Goal: Task Accomplishment & Management: Complete application form

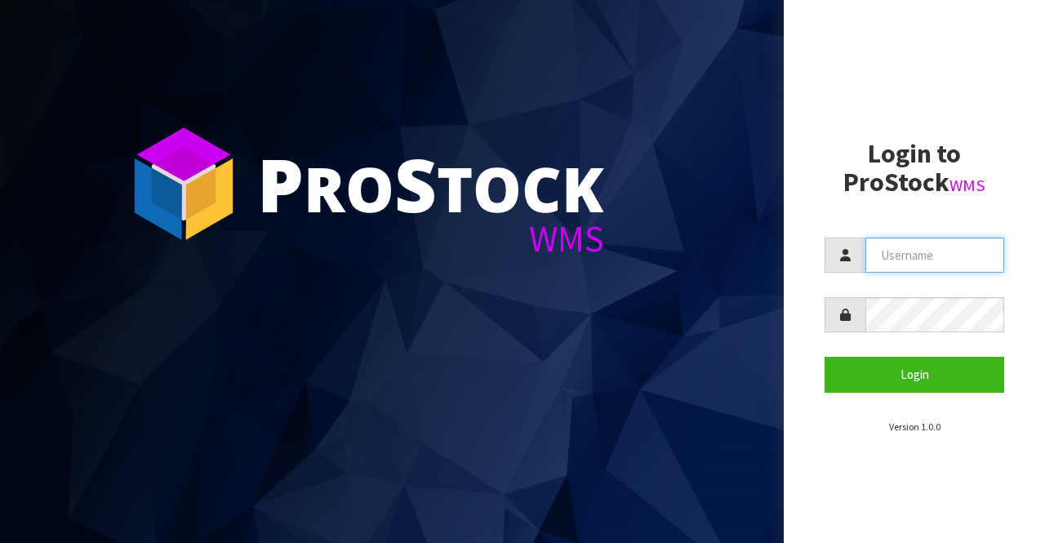
click at [887, 249] on input "text" at bounding box center [934, 255] width 139 height 35
type input "BIGGAME"
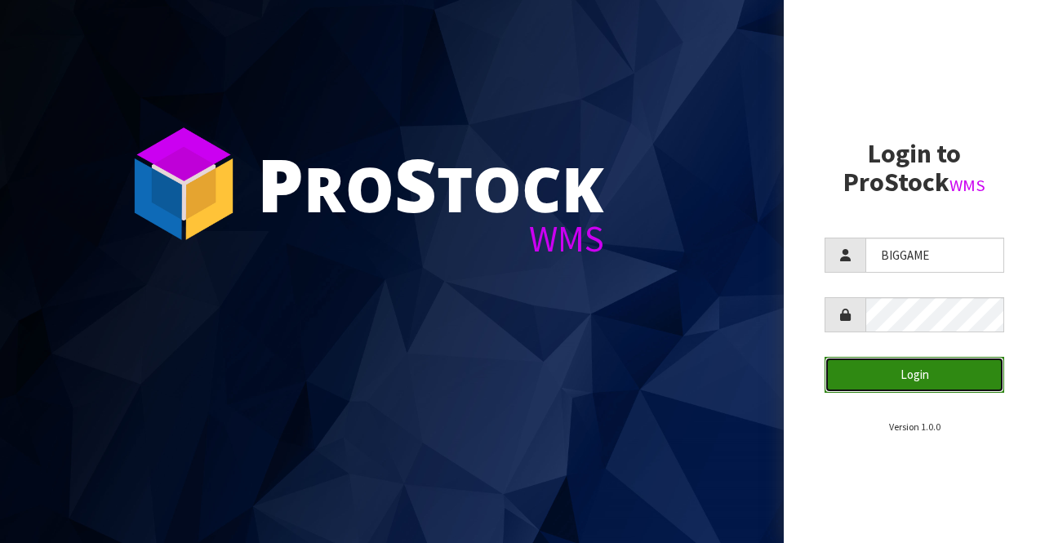
click at [891, 373] on button "Login" at bounding box center [914, 374] width 180 height 35
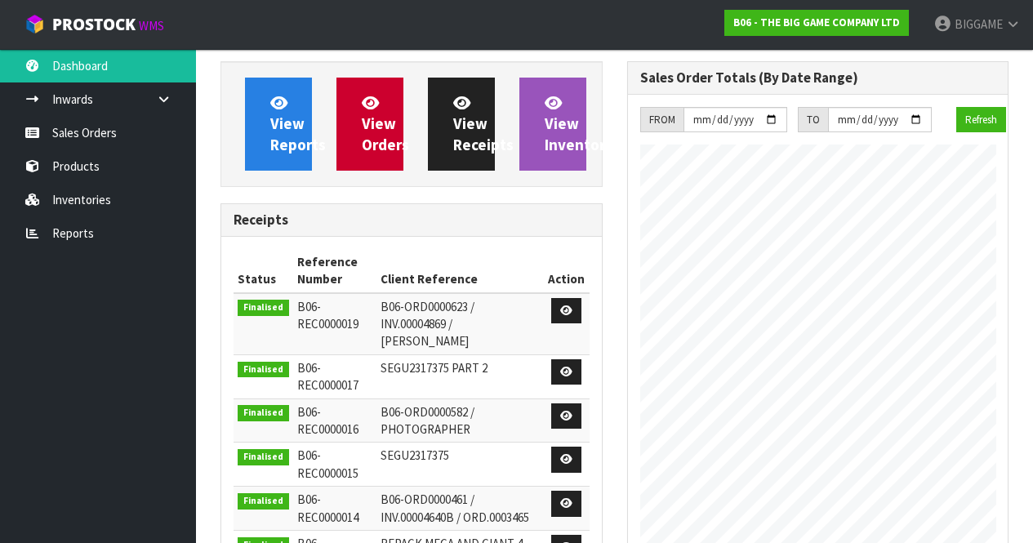
scroll to position [668, 406]
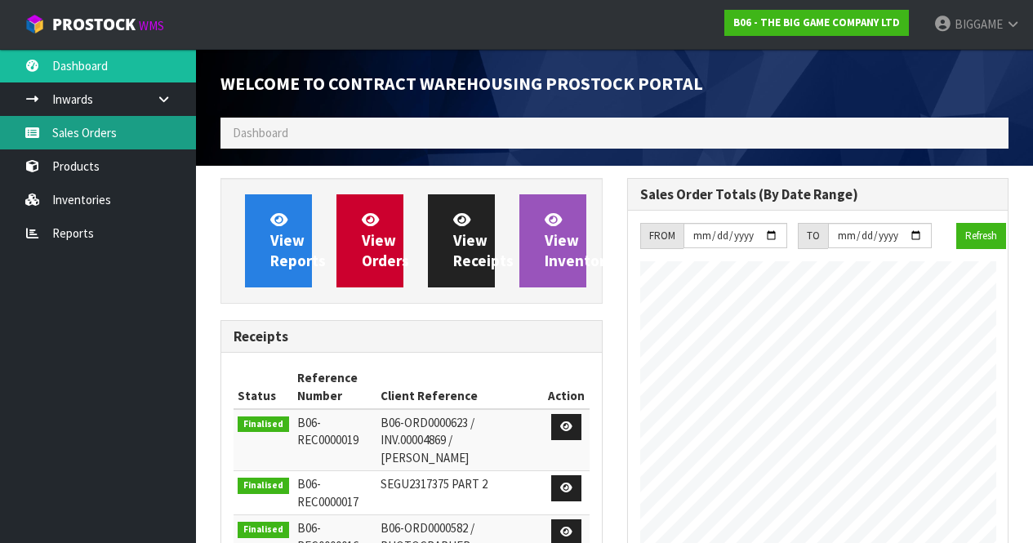
click at [111, 131] on link "Sales Orders" at bounding box center [98, 132] width 196 height 33
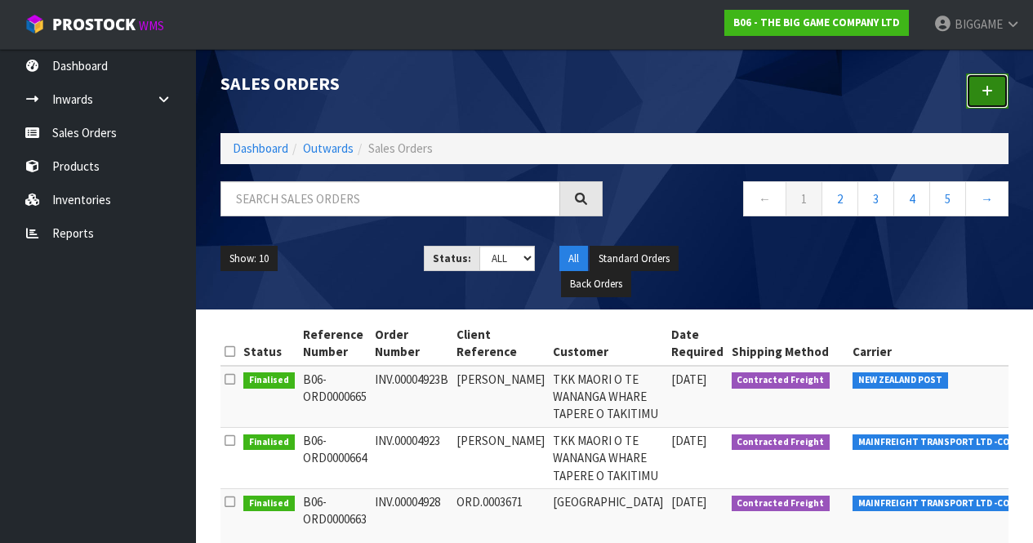
click at [989, 83] on link at bounding box center [987, 90] width 42 height 35
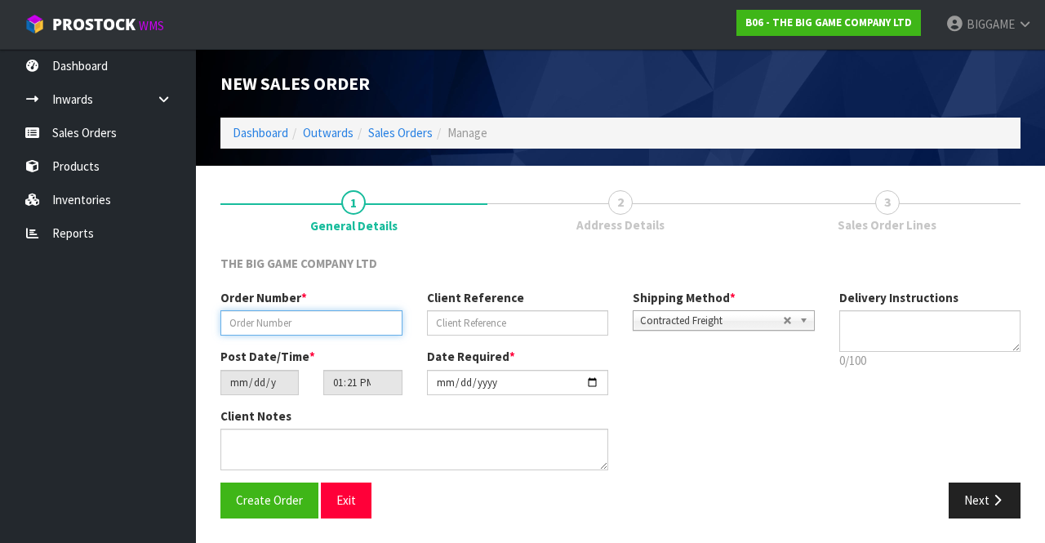
click at [302, 318] on input "text" at bounding box center [311, 322] width 182 height 25
type input "INV.00004932"
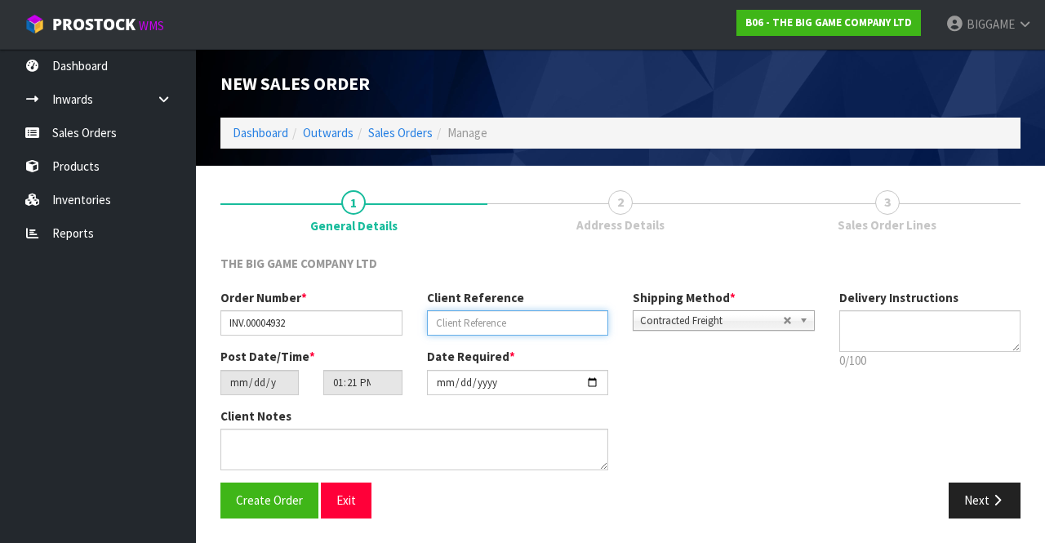
click at [454, 322] on input "text" at bounding box center [518, 322] width 182 height 25
type input "[PERSON_NAME]"
click at [975, 489] on button "Next" at bounding box center [984, 499] width 72 height 35
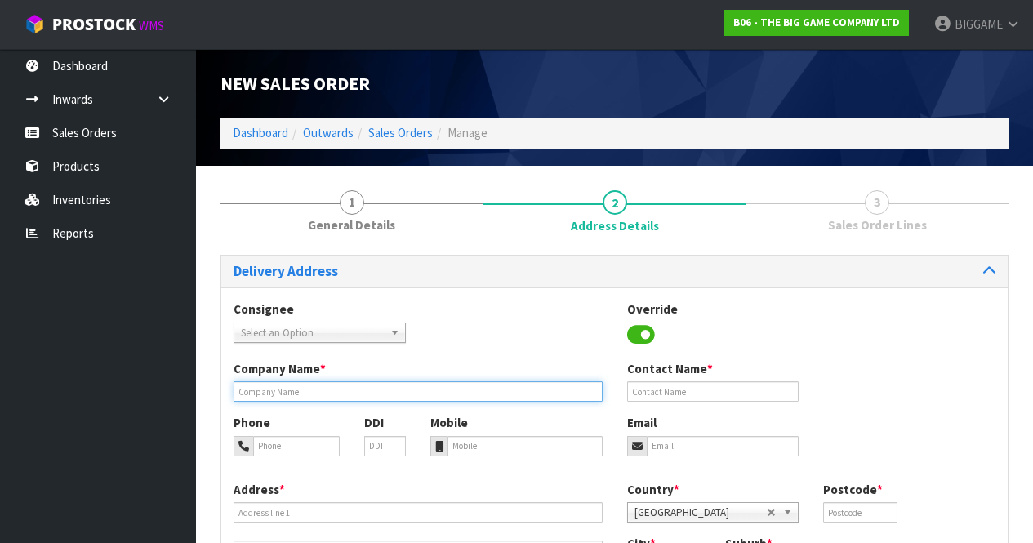
click at [272, 391] on input "text" at bounding box center [417, 391] width 369 height 20
type input "[GEOGRAPHIC_DATA]"
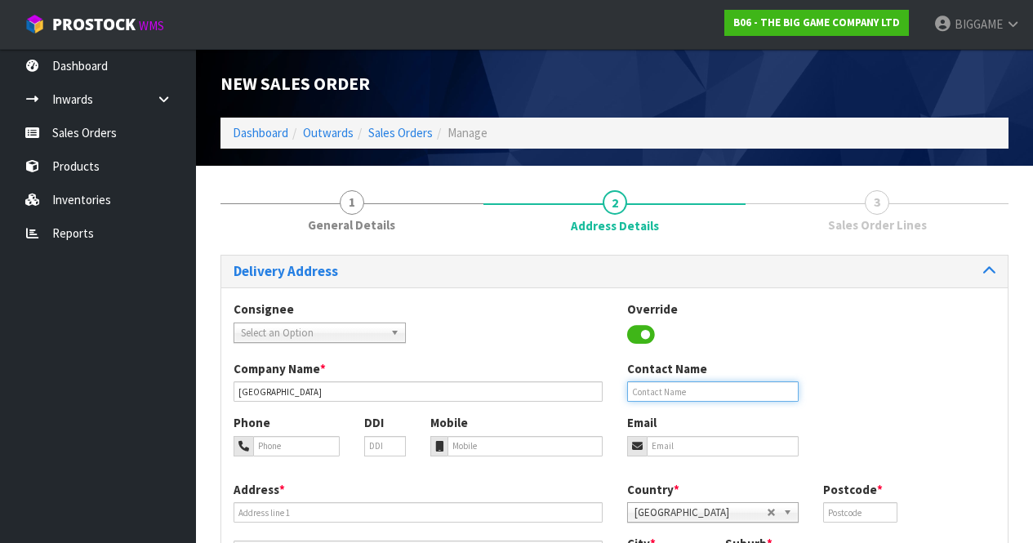
click at [654, 390] on input "text" at bounding box center [713, 391] width 172 height 20
type input "GEOGG STEYN"
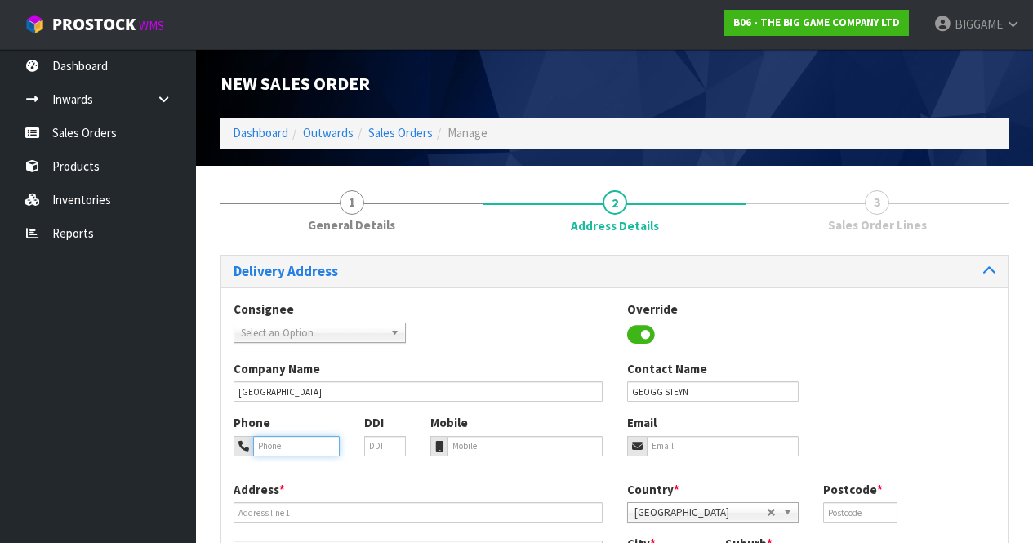
click at [313, 447] on input "tel" at bounding box center [296, 446] width 87 height 20
type input "033489826"
click at [677, 443] on input "email" at bounding box center [722, 446] width 153 height 20
type input "[EMAIL_ADDRESS][DOMAIN_NAME]"
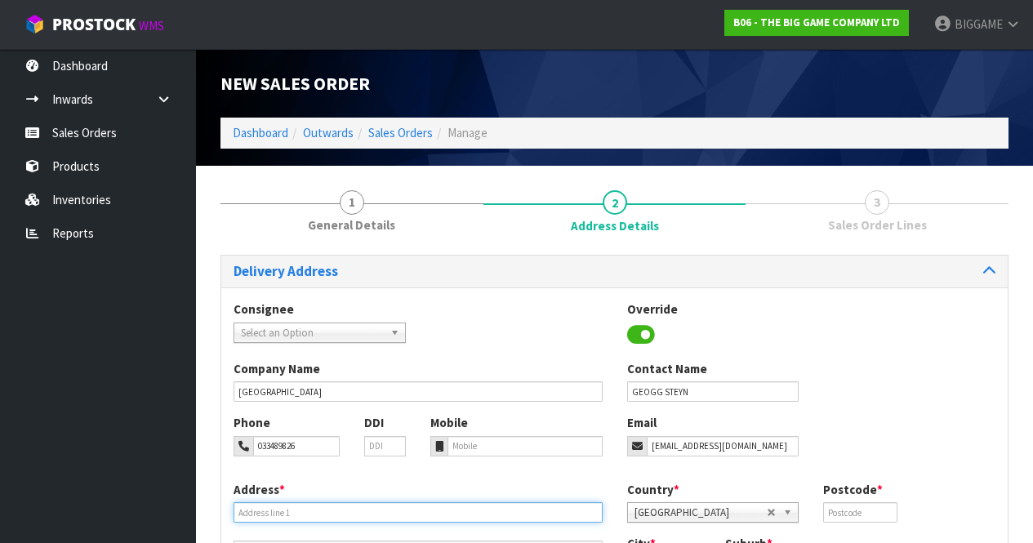
click at [312, 505] on input "text" at bounding box center [417, 512] width 369 height 20
type input "[STREET_ADDRESS]"
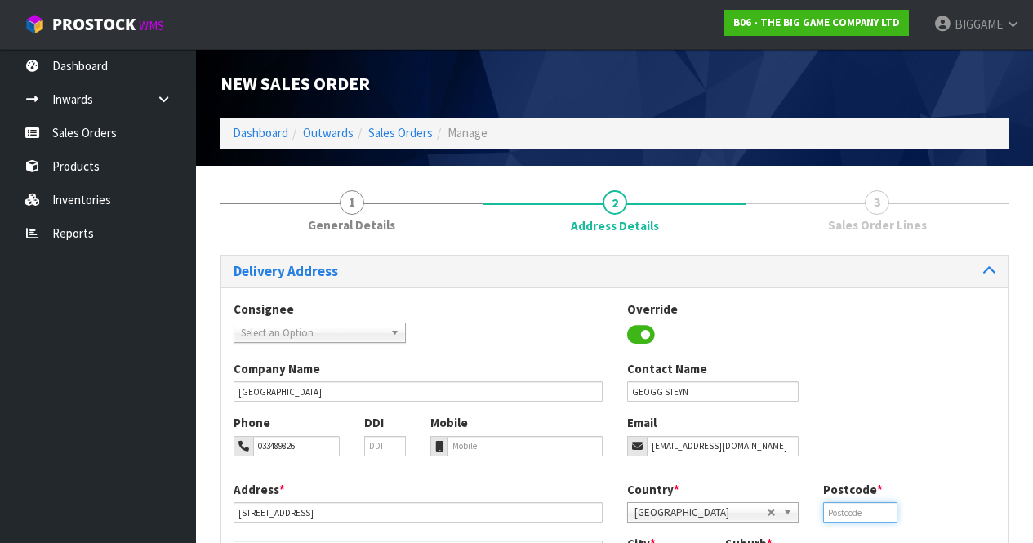
click at [842, 505] on input "text" at bounding box center [859, 512] width 73 height 20
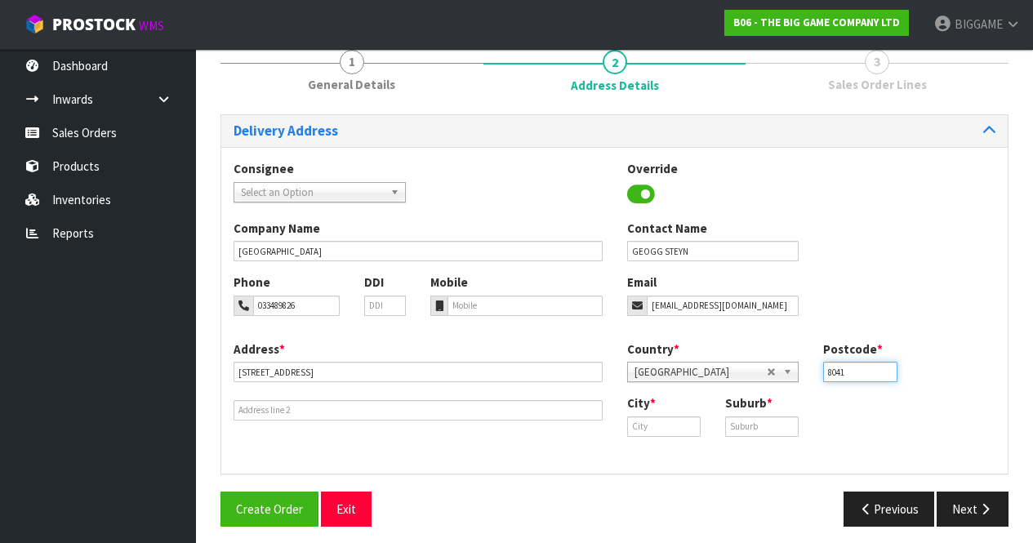
scroll to position [149, 0]
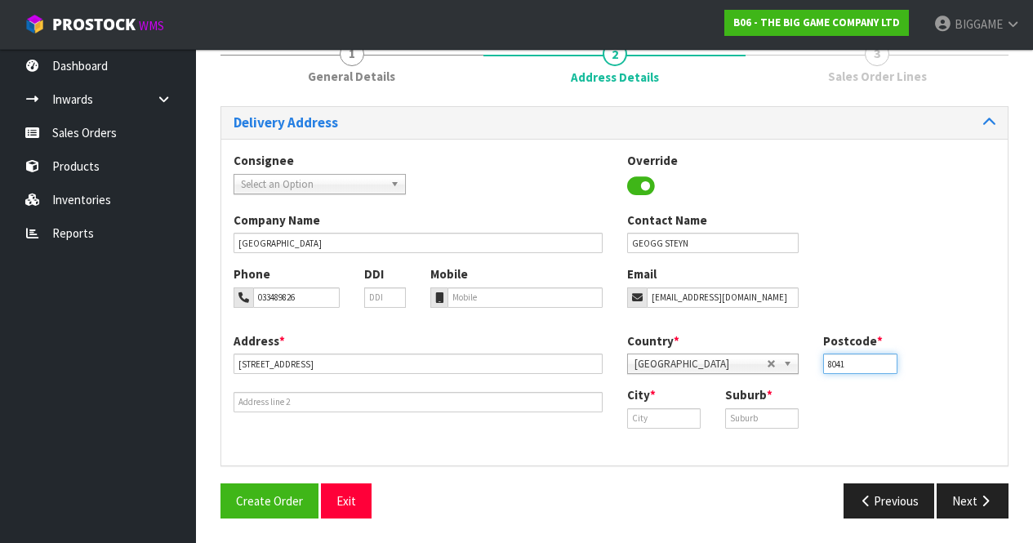
type input "8041"
click at [651, 416] on input "text" at bounding box center [663, 418] width 73 height 20
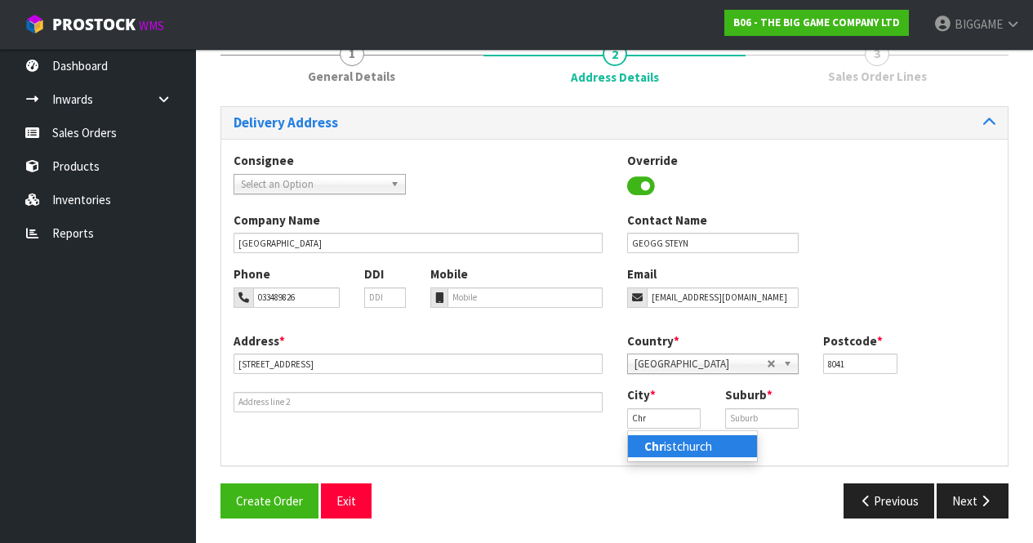
click at [660, 442] on strong "Chr" at bounding box center [654, 446] width 20 height 16
type input "[GEOGRAPHIC_DATA]"
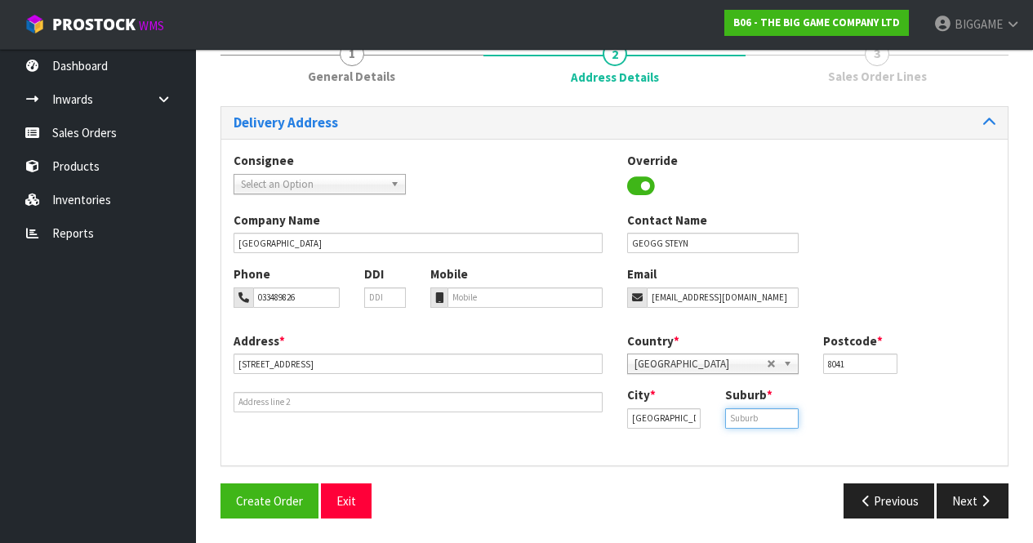
click at [747, 416] on input "text" at bounding box center [761, 418] width 73 height 20
type input "UPPER RICCARTON"
click at [969, 495] on button "Next" at bounding box center [972, 500] width 72 height 35
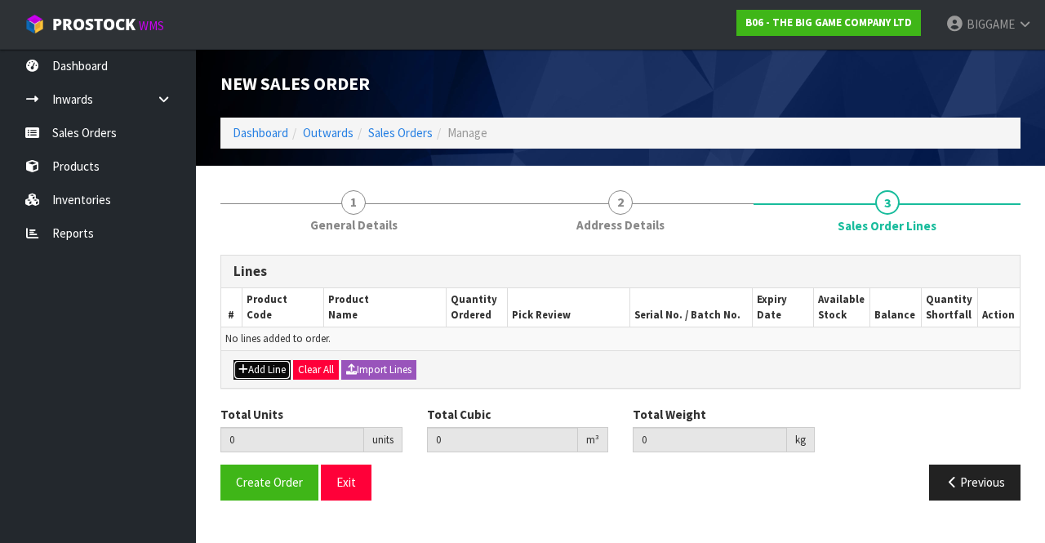
click at [248, 362] on button "Add Line" at bounding box center [261, 370] width 57 height 20
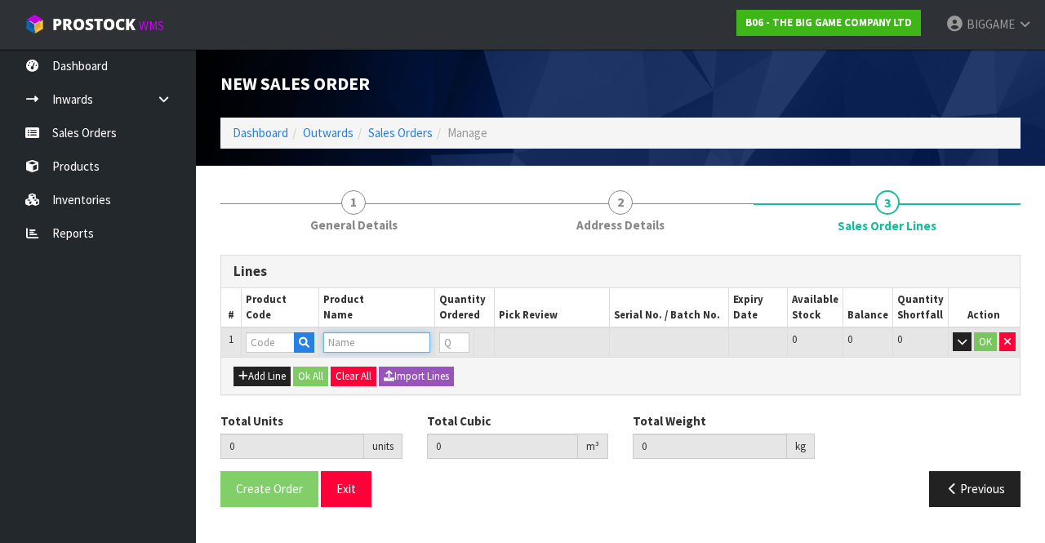
click at [346, 338] on input "text" at bounding box center [376, 342] width 107 height 20
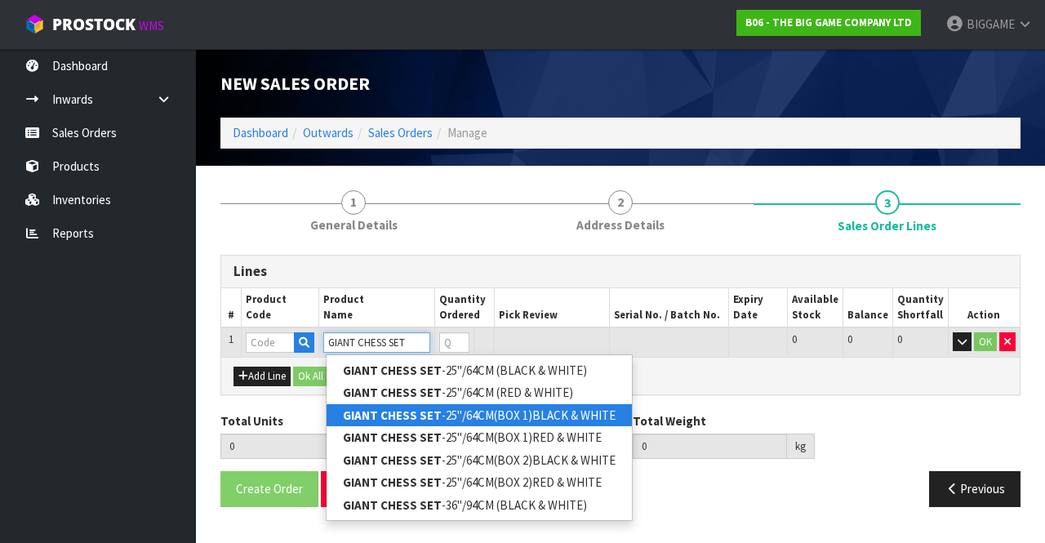
type input "GIANT CHESS SET"
click at [428, 411] on strong "GIANT CHESS SET" at bounding box center [392, 415] width 99 height 16
type input "GIANT CHESS SET-25"/64CM(BOX 1)BLACK & WHITE"
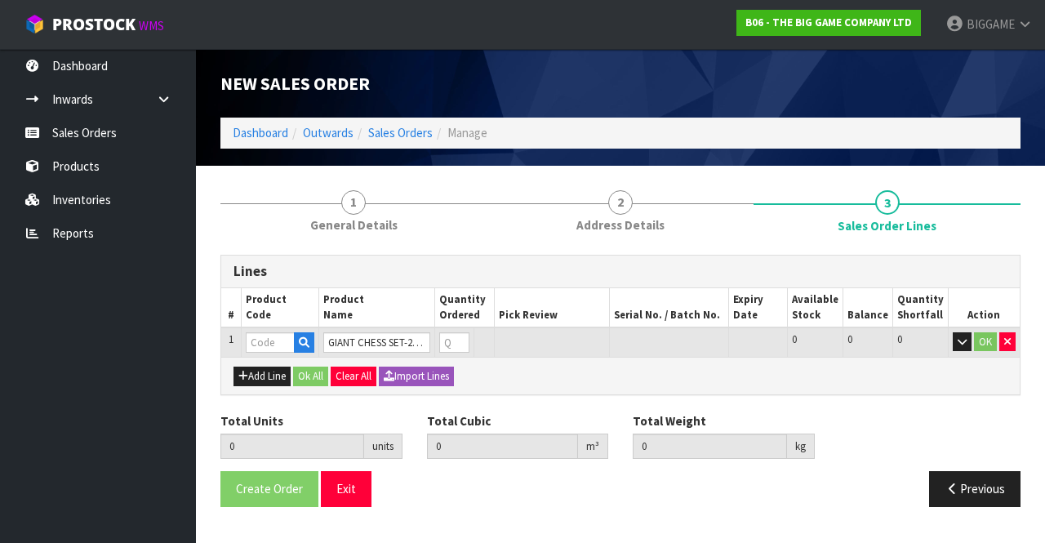
type input "0.000000"
type input "0.000"
type input "BHGC25-CTN1"
type input "0"
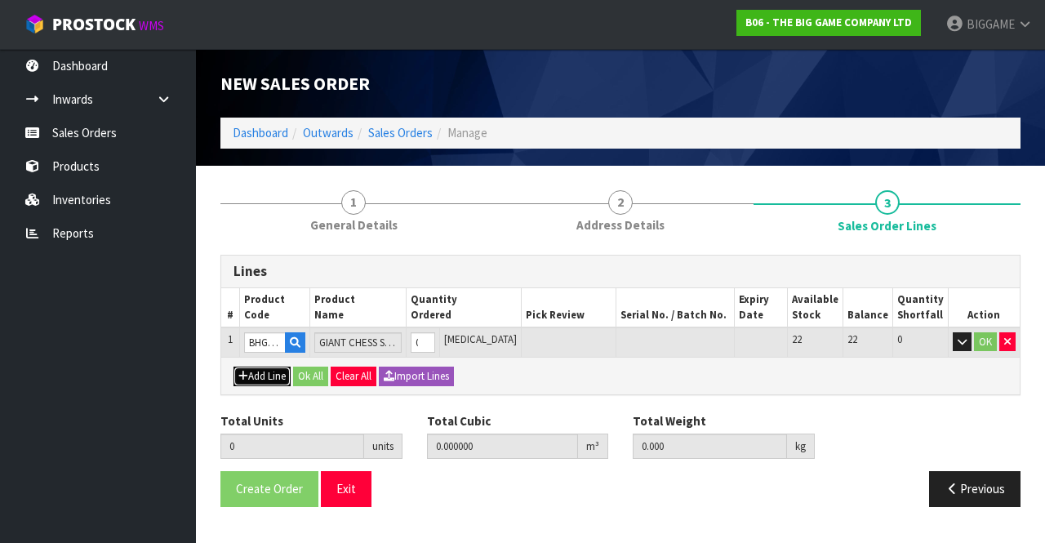
click at [278, 377] on button "Add Line" at bounding box center [261, 376] width 57 height 20
type input "0"
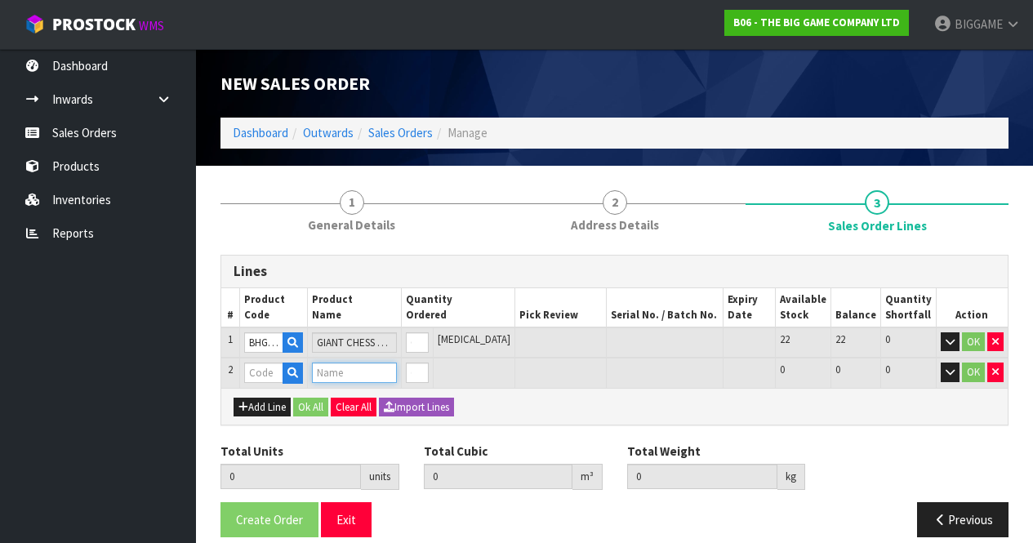
click at [329, 371] on input "text" at bounding box center [354, 372] width 85 height 20
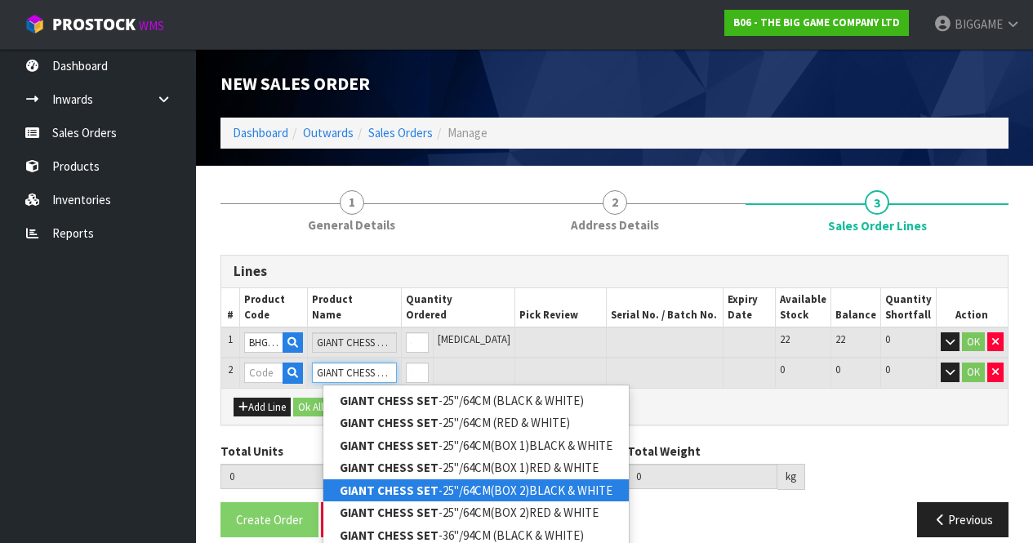
type input "GIANT CHESS SET"
click at [435, 485] on link "GIANT CHESS SET -25"/64CM(BOX 2)BLACK & WHITE" at bounding box center [475, 490] width 305 height 22
type input "GIANT CHESS SET-25"/64CM(BOX 2)BLACK & WHITE"
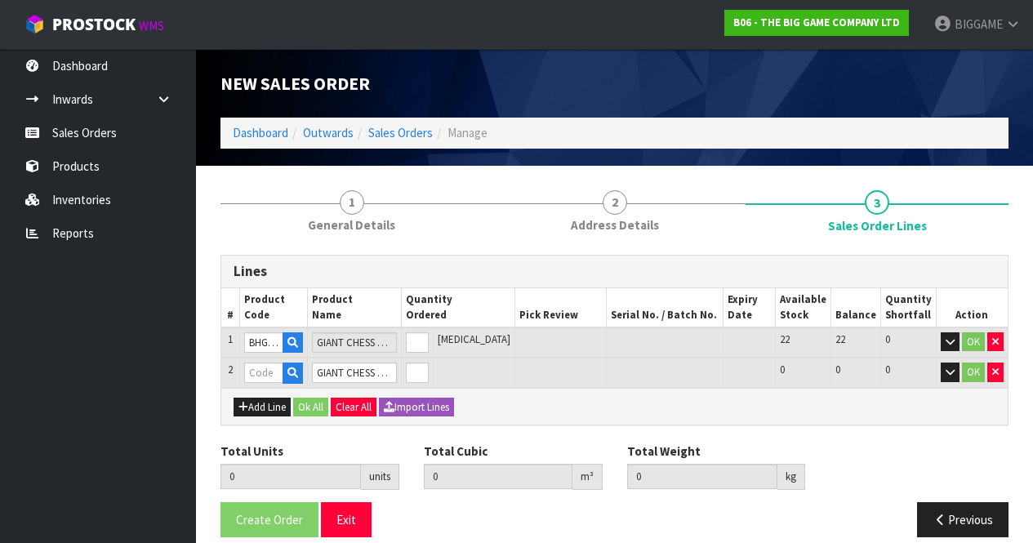
type input "0.000000"
type input "0.000"
type input "BHGC25-CTN2"
type input "0"
click at [264, 405] on button "Add Line" at bounding box center [261, 408] width 57 height 20
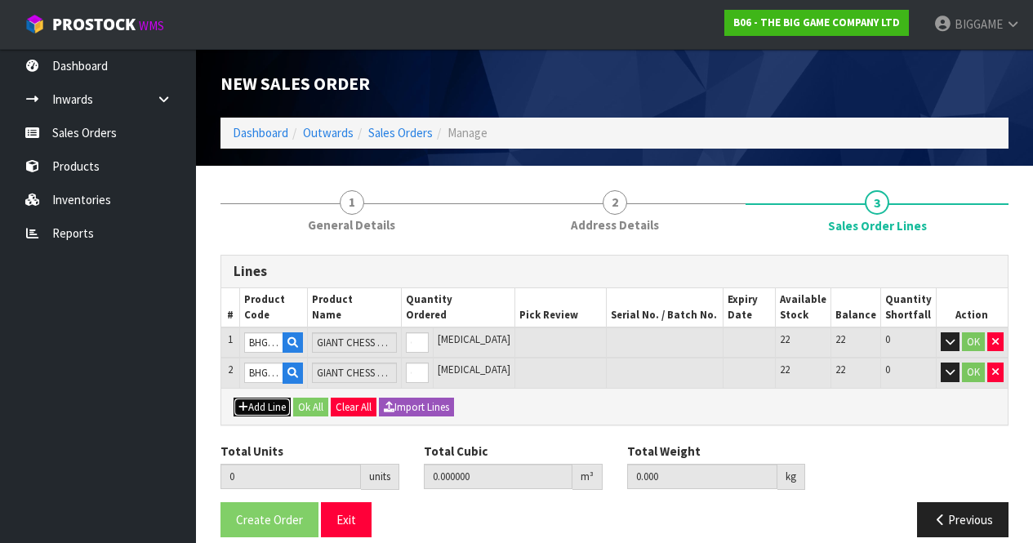
type input "0"
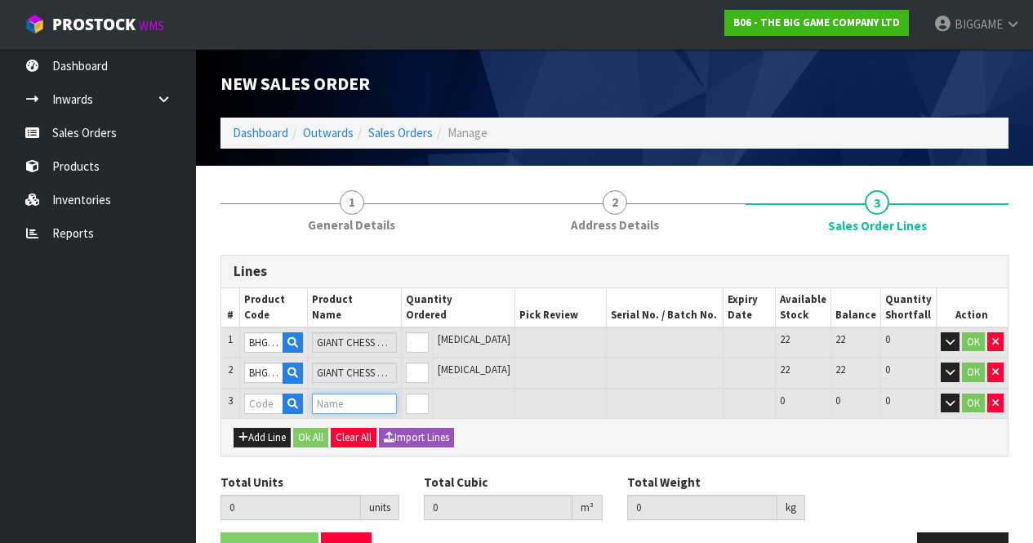
click at [335, 402] on input "text" at bounding box center [354, 403] width 85 height 20
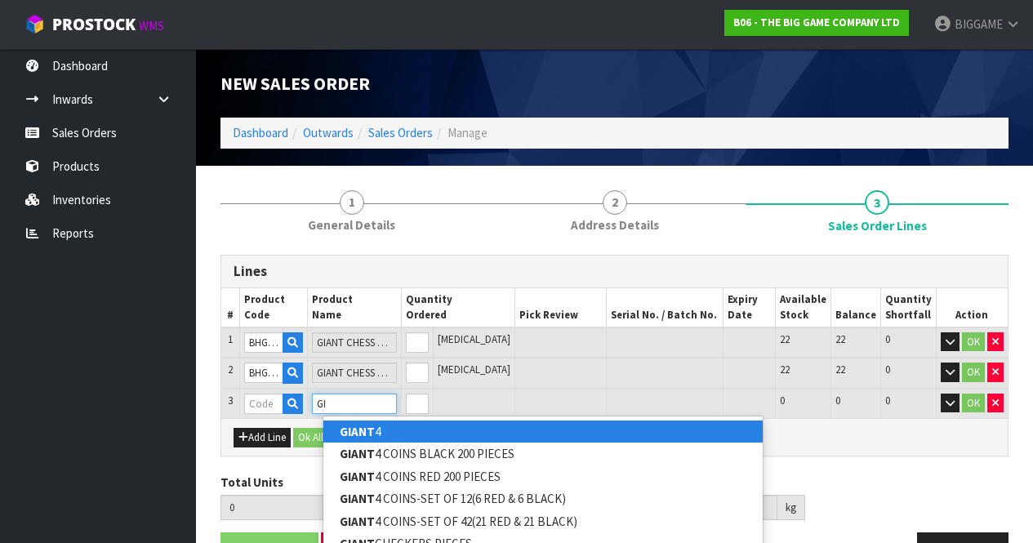
type input "G"
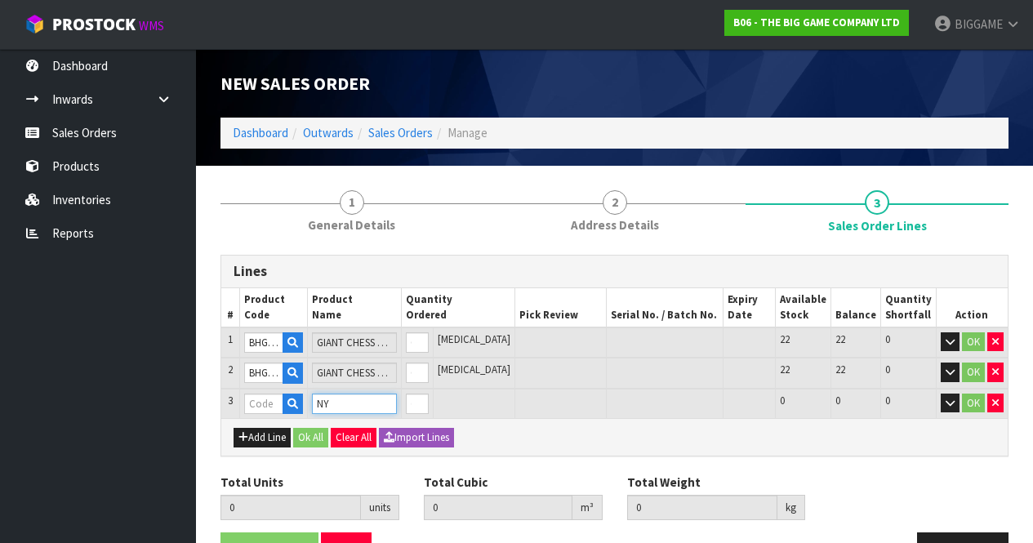
type input "N"
click at [283, 402] on input "text" at bounding box center [264, 403] width 40 height 20
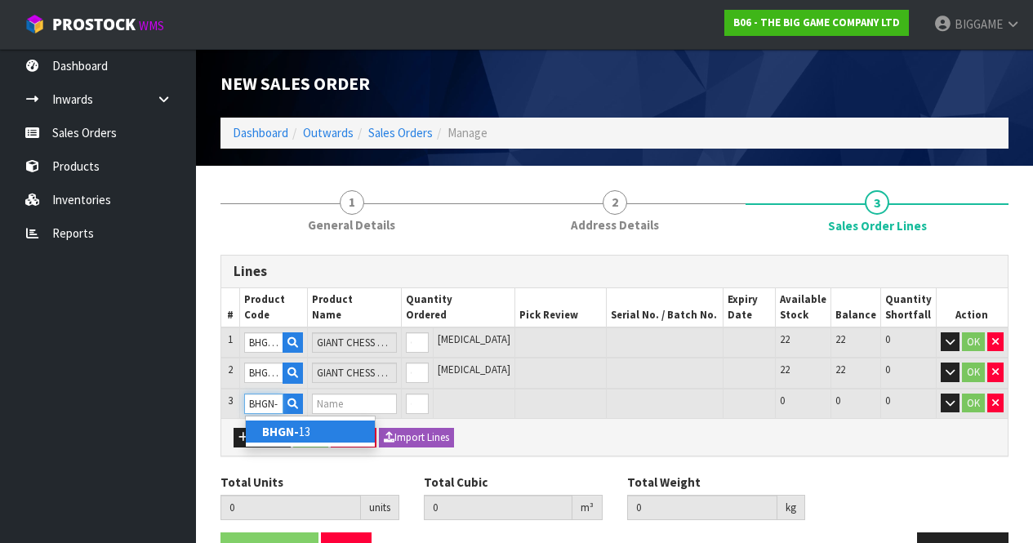
type input "BHGN-"
click at [291, 429] on strong "BHGN-" at bounding box center [280, 432] width 37 height 16
type input "BHGN-13"
type input "0.000000"
type input "0.000"
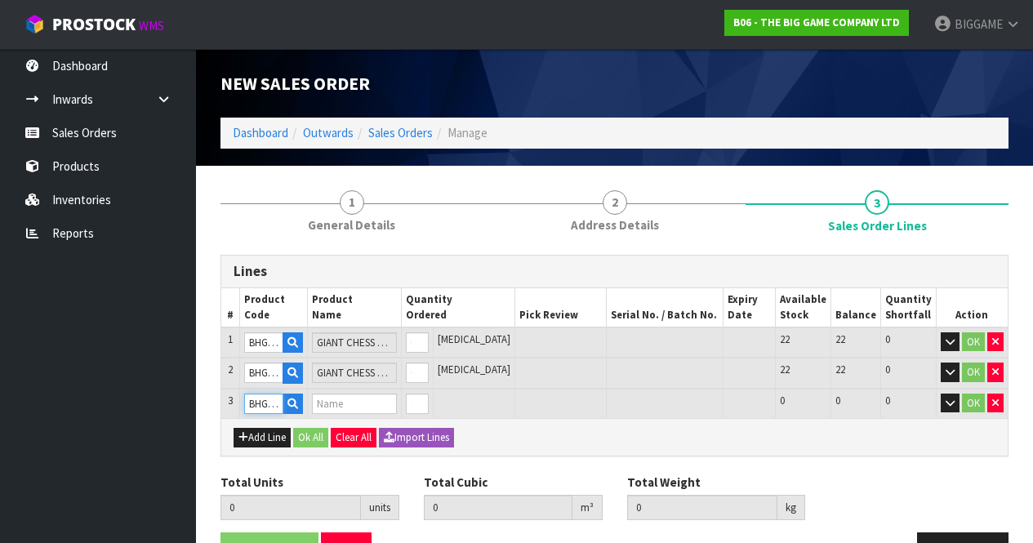
type input "GIANT NYLON CHESS MAT 13""
type input "0"
type input "1"
type input "0.26257"
type input "15.25"
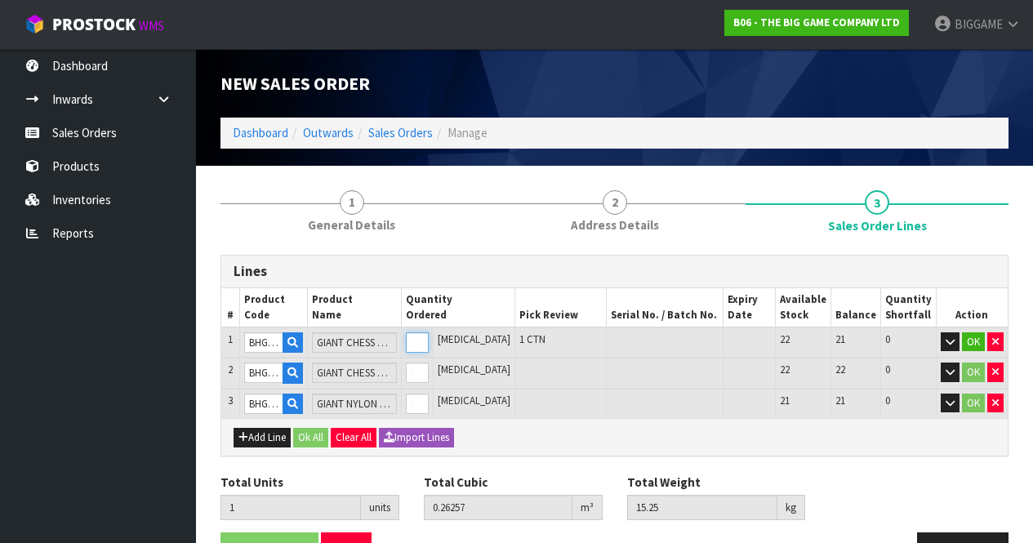
type input "1"
click at [429, 339] on input "1" at bounding box center [417, 342] width 23 height 20
type input "2"
type input "0.51217"
type input "30.25"
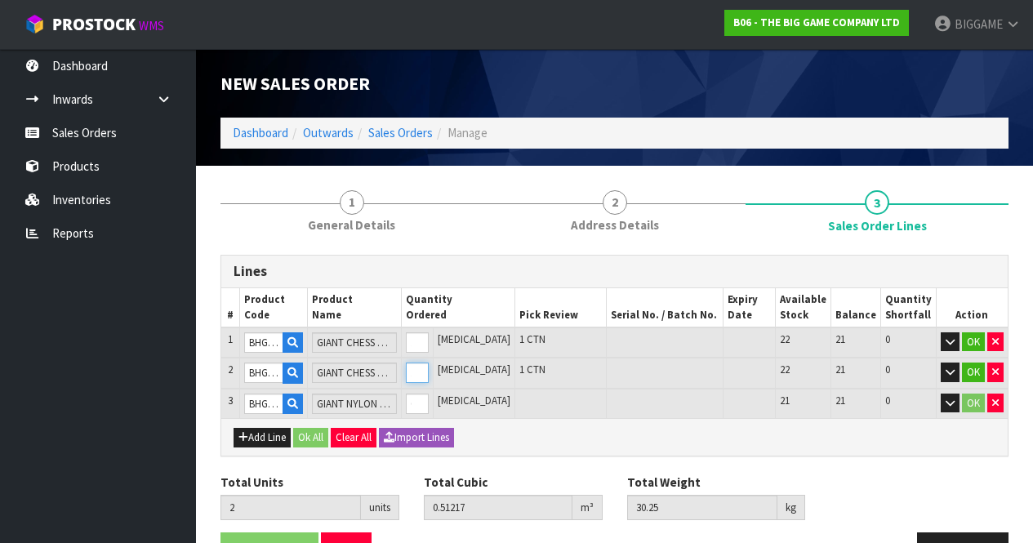
type input "1"
click at [429, 367] on input "1" at bounding box center [417, 372] width 23 height 20
type input "3"
type input "0.516277"
type input "31.5"
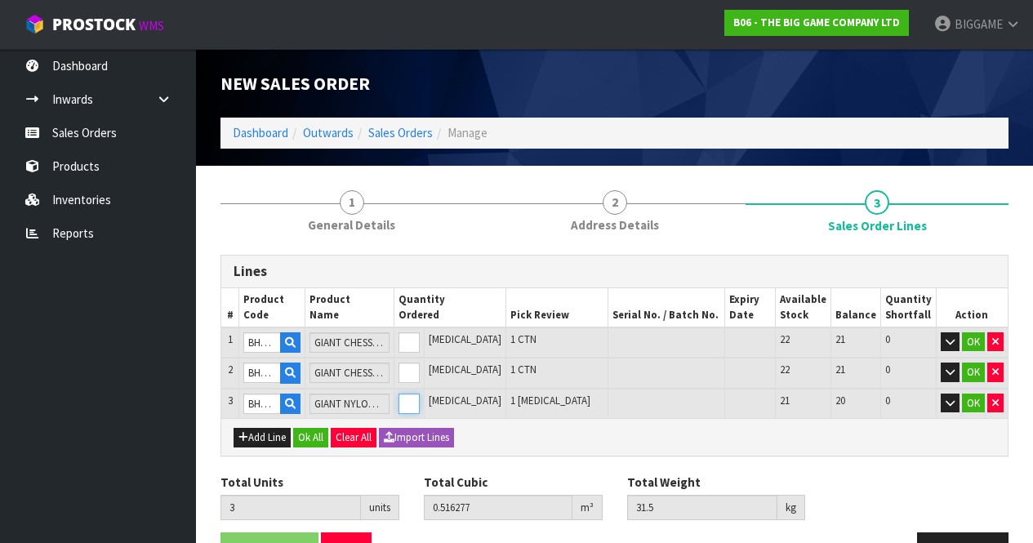
type input "1"
click at [420, 398] on input "1" at bounding box center [408, 403] width 21 height 20
click at [670, 361] on td at bounding box center [666, 373] width 117 height 31
click at [975, 335] on button "OK" at bounding box center [973, 342] width 23 height 20
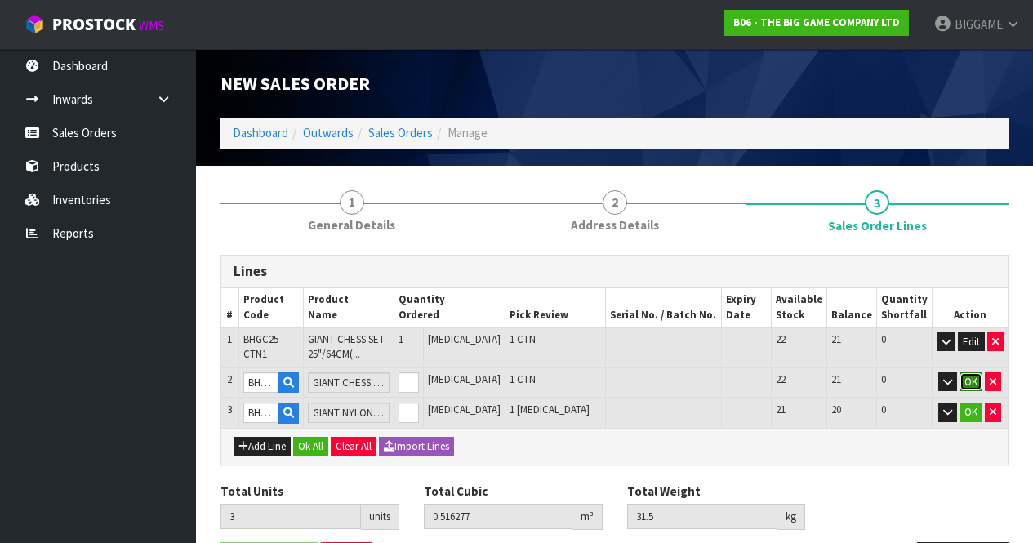
click at [970, 377] on button "OK" at bounding box center [970, 382] width 23 height 20
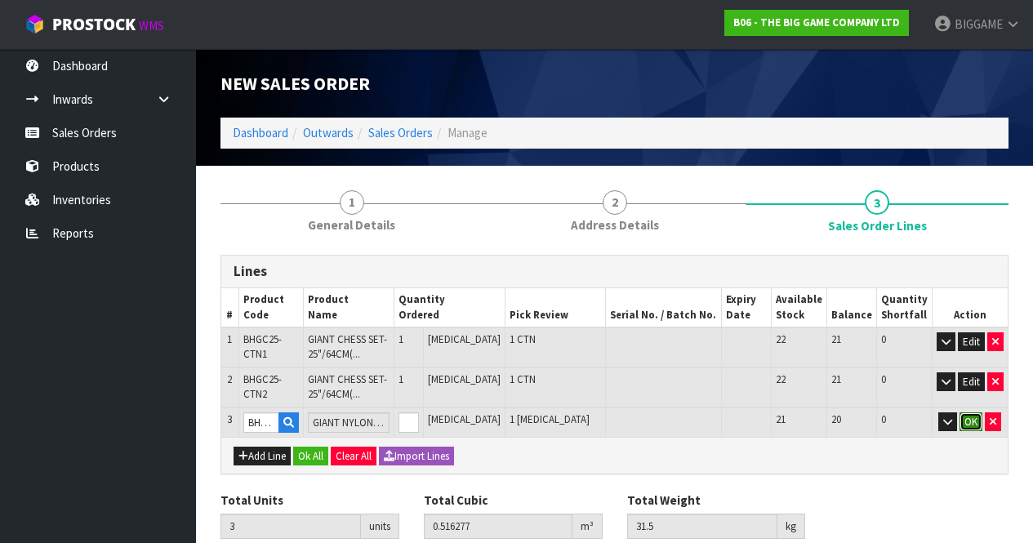
click at [971, 416] on button "OK" at bounding box center [970, 422] width 23 height 20
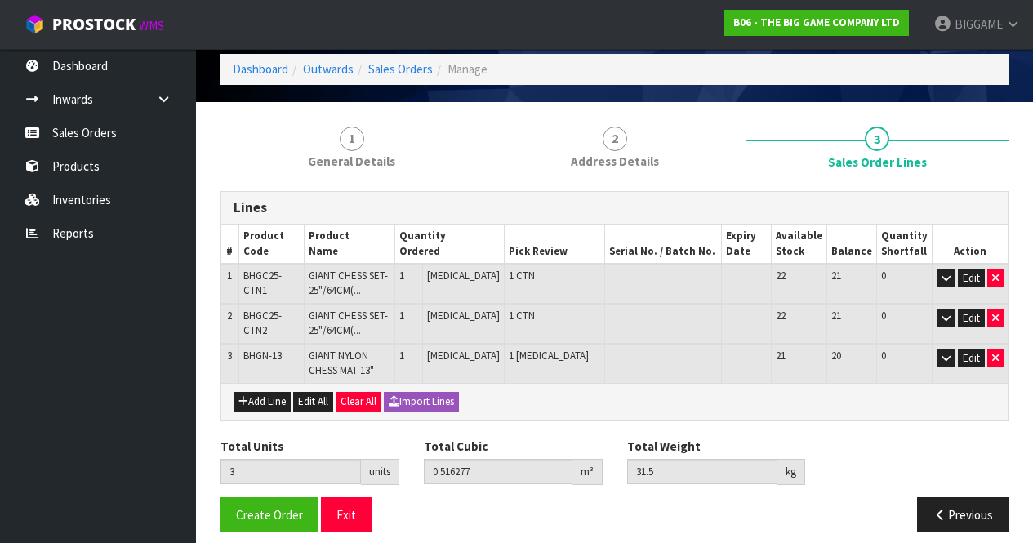
scroll to position [78, 0]
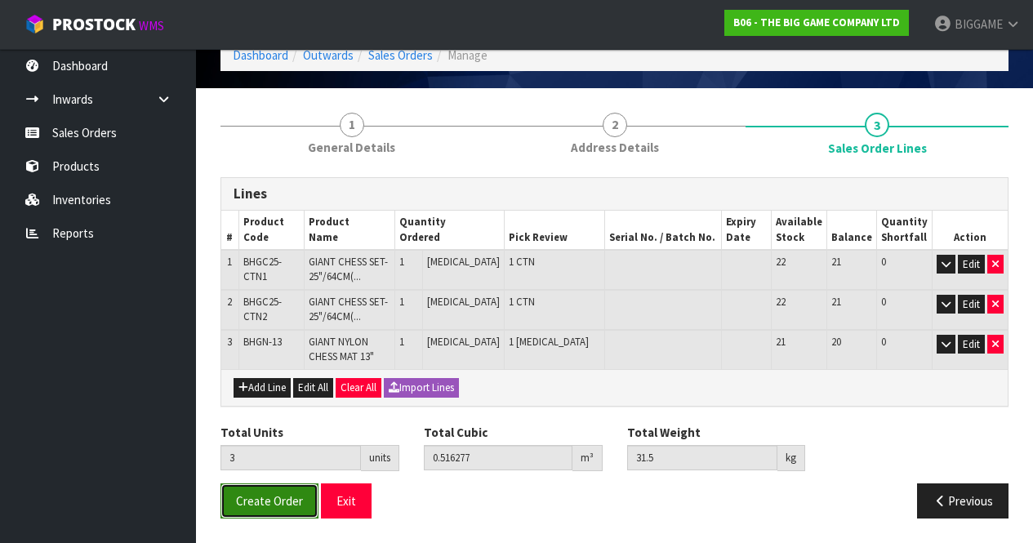
click at [291, 497] on span "Create Order" at bounding box center [269, 501] width 67 height 16
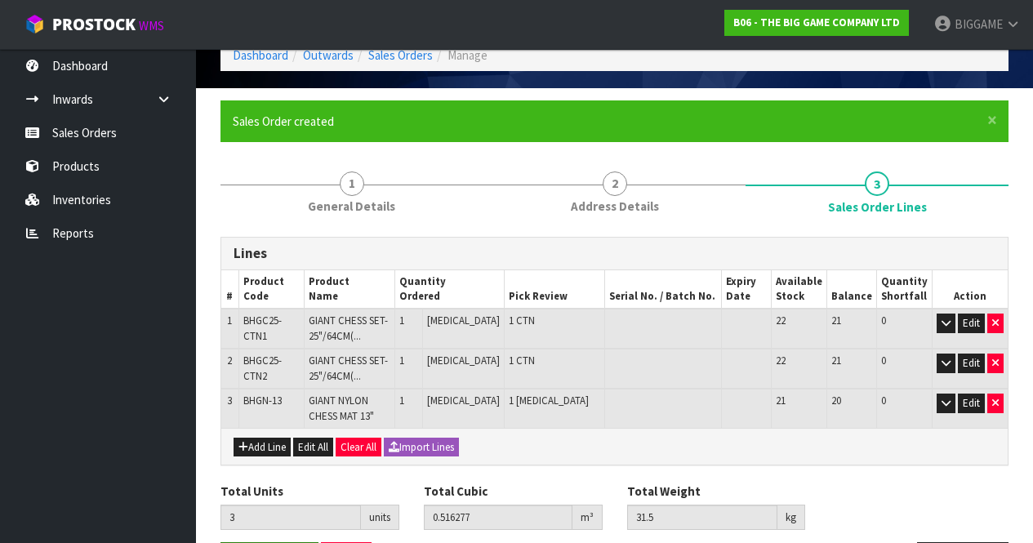
scroll to position [0, 0]
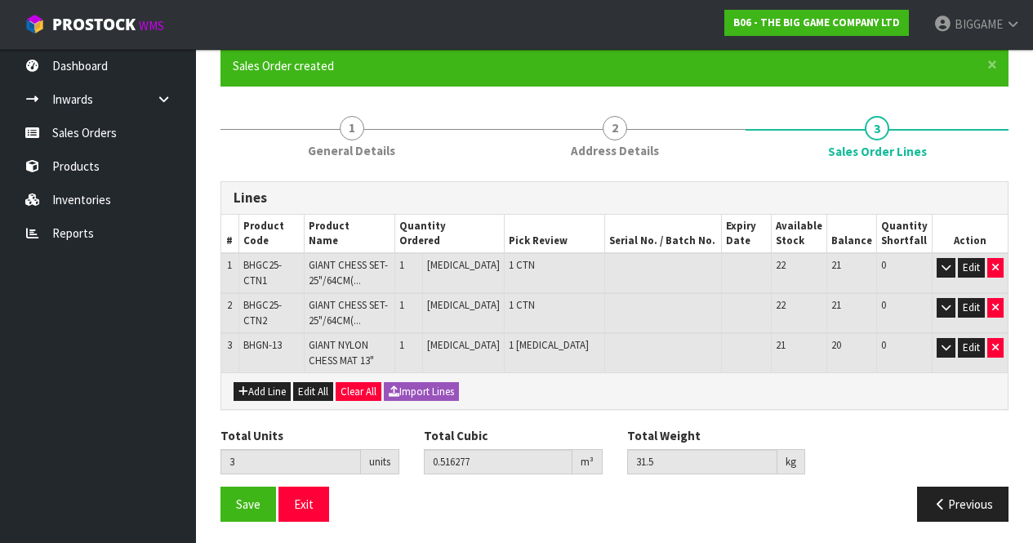
scroll to position [136, 0]
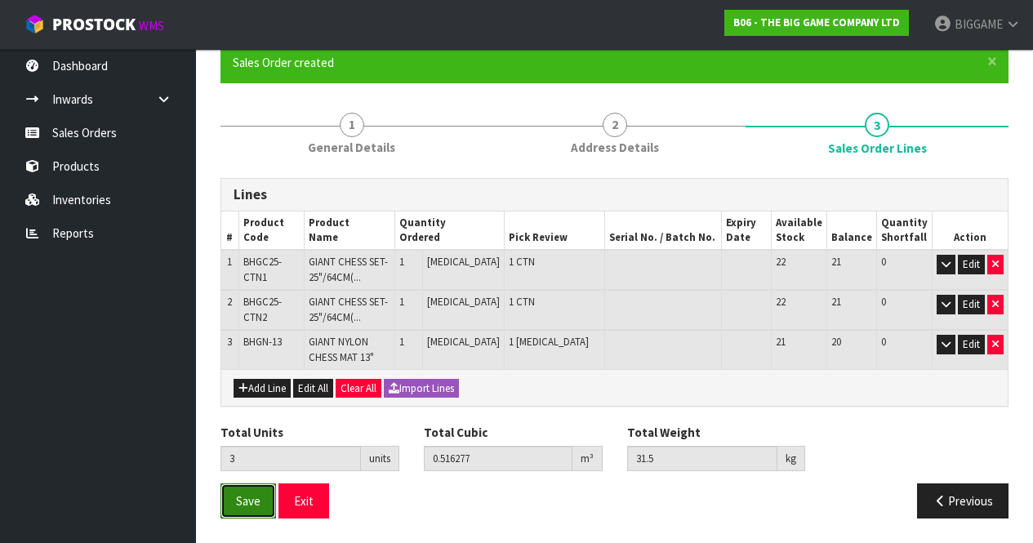
click at [245, 496] on span "Save" at bounding box center [248, 501] width 24 height 16
click at [254, 500] on span "Save" at bounding box center [248, 501] width 24 height 16
click at [249, 497] on span "Save" at bounding box center [248, 501] width 24 height 16
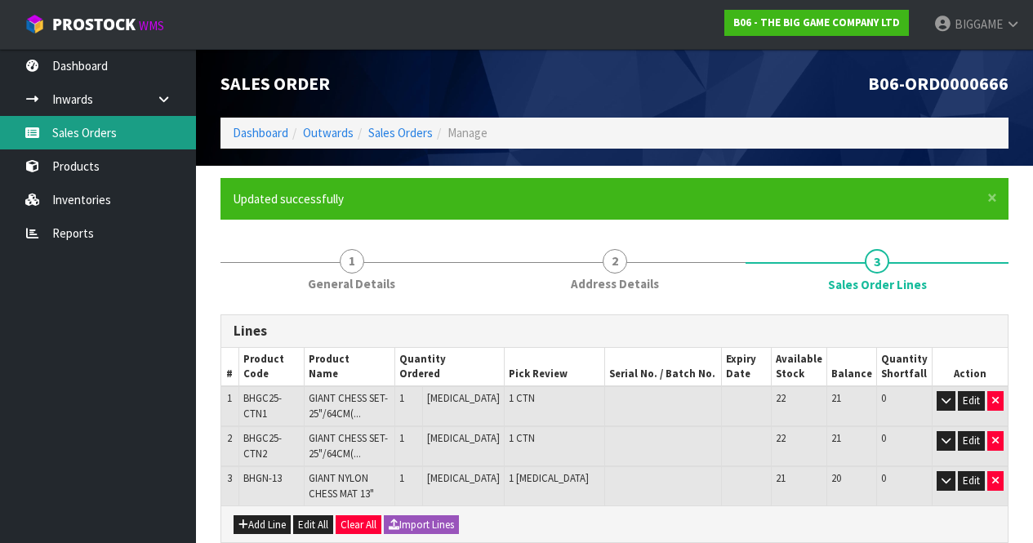
click at [111, 135] on link "Sales Orders" at bounding box center [98, 132] width 196 height 33
